Goal: Task Accomplishment & Management: Manage account settings

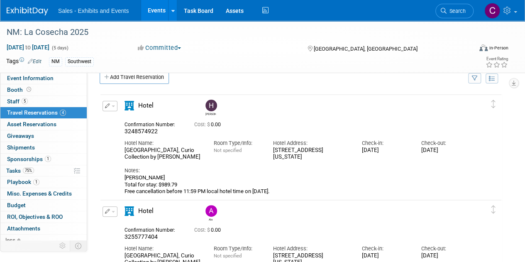
click at [159, 10] on link "Events" at bounding box center [156, 10] width 30 height 21
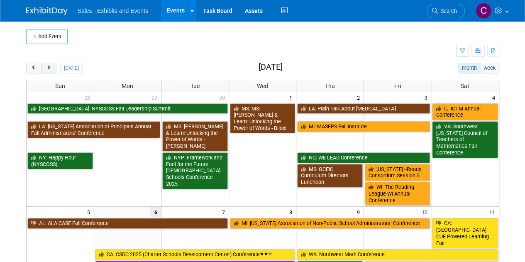
click at [47, 64] on button "next" at bounding box center [48, 68] width 15 height 11
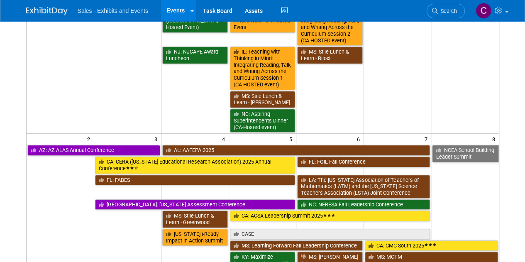
scroll to position [187, 0]
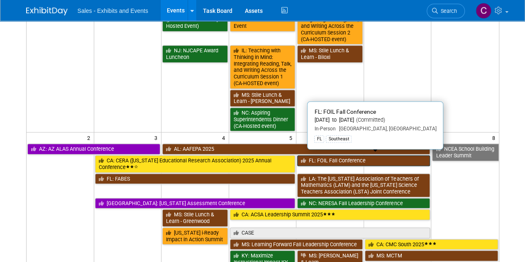
click at [345, 157] on link "FL: FOIL Fall Conference" at bounding box center [363, 160] width 133 height 11
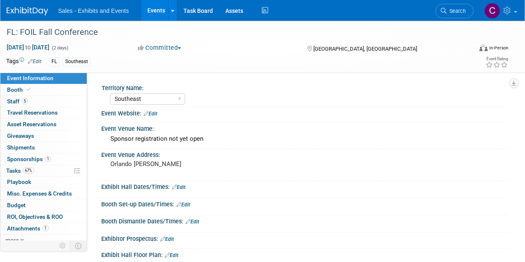
select select "Southeast"
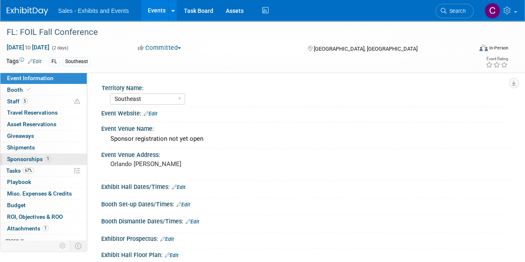
click at [16, 161] on span "Sponsorships 1" at bounding box center [29, 159] width 44 height 7
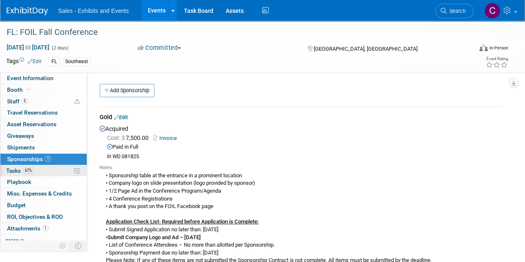
click at [17, 168] on span "Tasks 67%" at bounding box center [20, 170] width 28 height 7
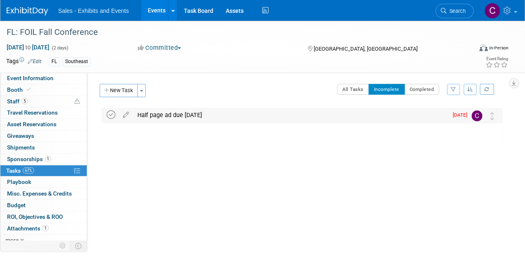
click at [110, 115] on icon at bounding box center [111, 114] width 9 height 9
click at [157, 12] on link "Events" at bounding box center [156, 10] width 30 height 21
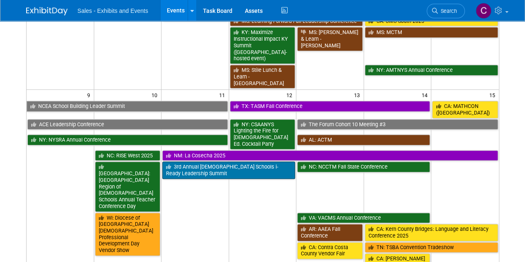
scroll to position [413, 0]
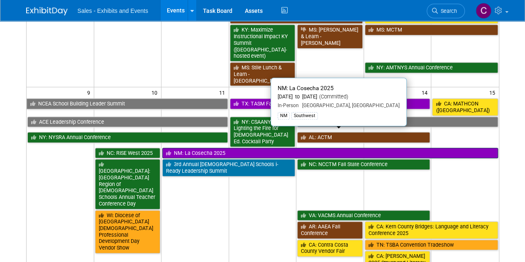
click at [211, 148] on link "NM: La Cosecha 2025" at bounding box center [329, 153] width 335 height 11
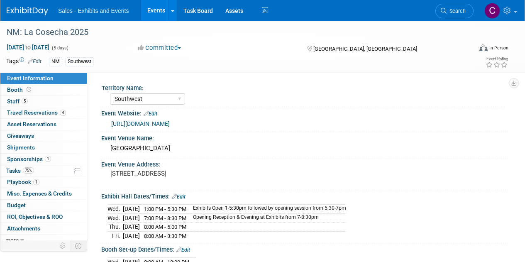
select select "Southwest"
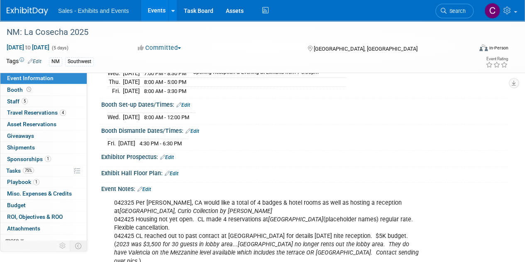
scroll to position [153, 0]
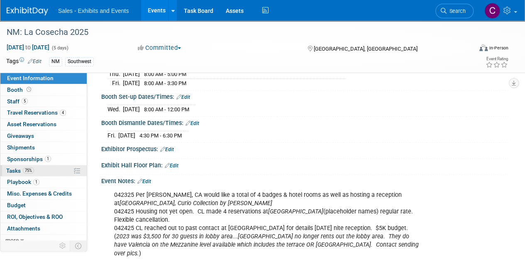
click at [12, 173] on link "75% Tasks 75%" at bounding box center [43, 170] width 86 height 11
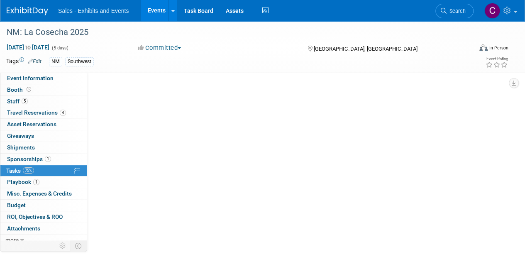
scroll to position [0, 0]
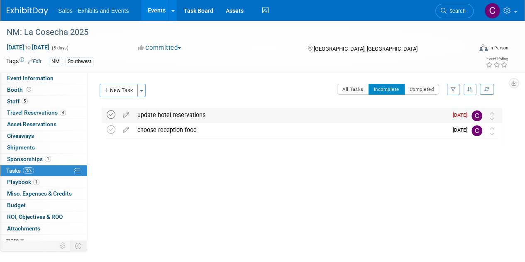
click at [115, 114] on icon at bounding box center [111, 114] width 9 height 9
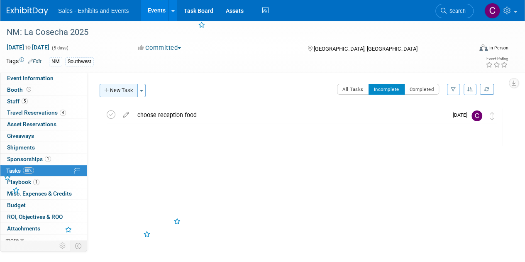
click at [117, 85] on button "New Task" at bounding box center [119, 90] width 38 height 13
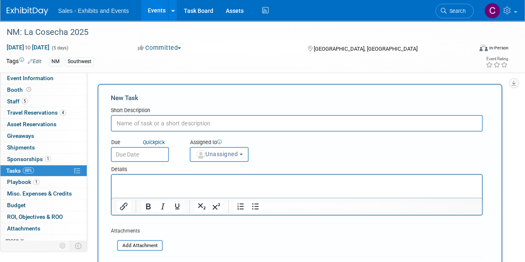
type input "h"
type input "updated res confs recd"
click at [152, 152] on input "text" at bounding box center [140, 154] width 58 height 15
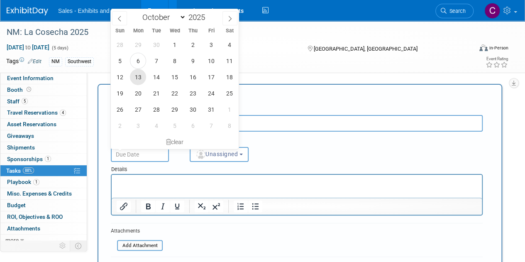
click at [141, 75] on span "13" at bounding box center [138, 77] width 16 height 16
type input "[DATE]"
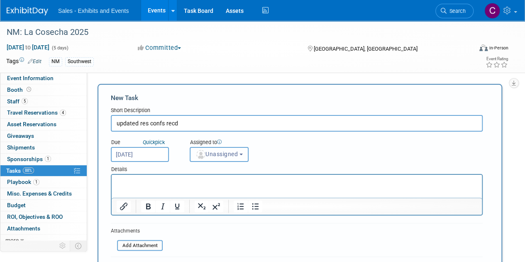
click at [222, 148] on button "Unassigned" at bounding box center [219, 154] width 59 height 15
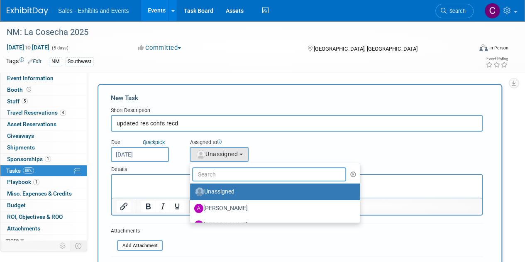
click at [222, 170] on input "text" at bounding box center [269, 174] width 154 height 14
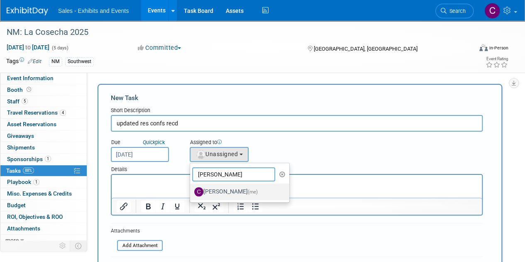
type input "[PERSON_NAME]"
click at [228, 196] on label "[PERSON_NAME] (me)" at bounding box center [237, 191] width 87 height 13
click at [191, 193] on input "[PERSON_NAME] (me)" at bounding box center [188, 190] width 5 height 5
select select "a9e3834d-668b-4315-a5d4-069993be606a"
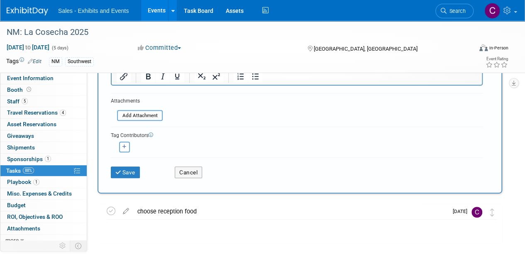
scroll to position [141, 0]
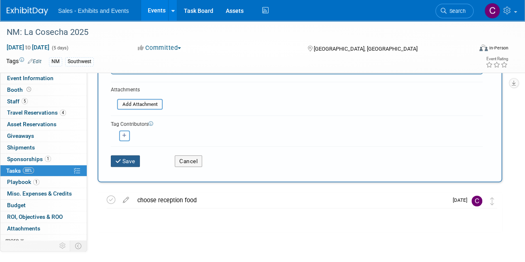
click at [130, 159] on button "Save" at bounding box center [125, 161] width 29 height 12
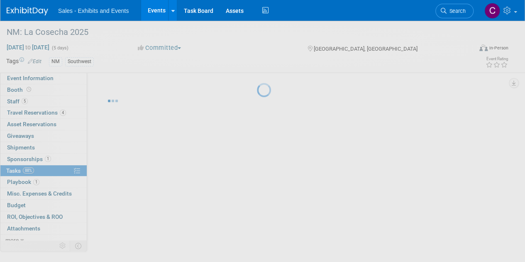
scroll to position [0, 0]
